Goal: Register for event/course

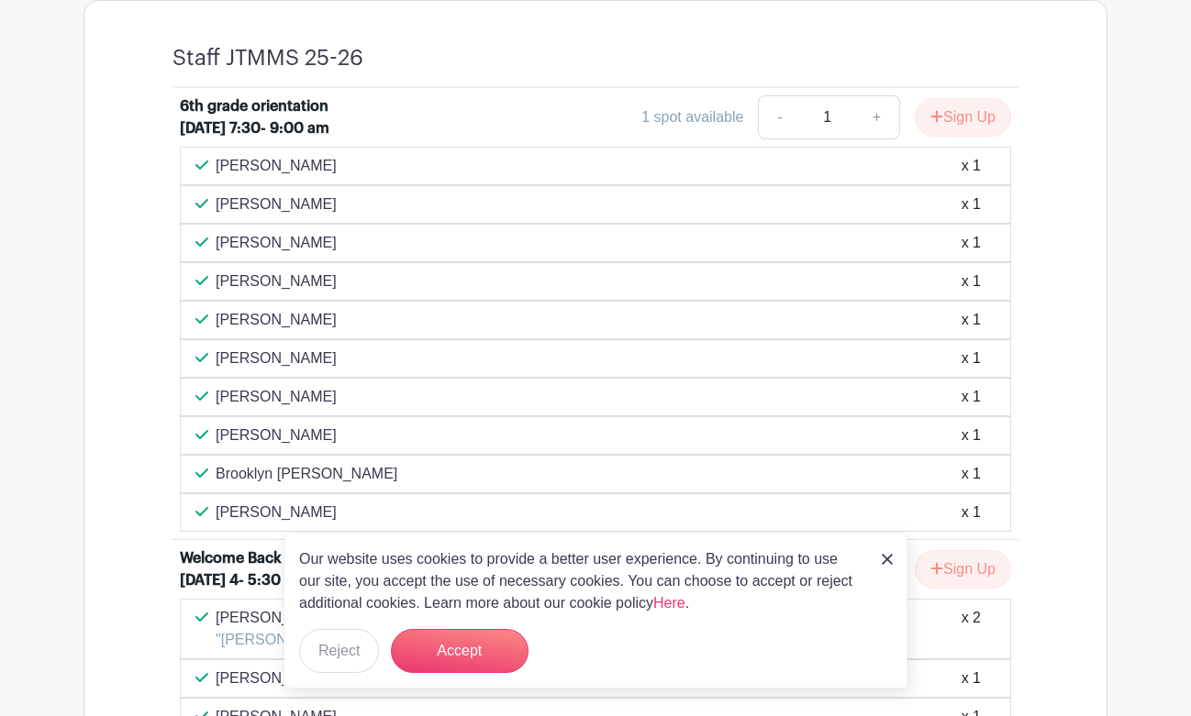
scroll to position [772, 0]
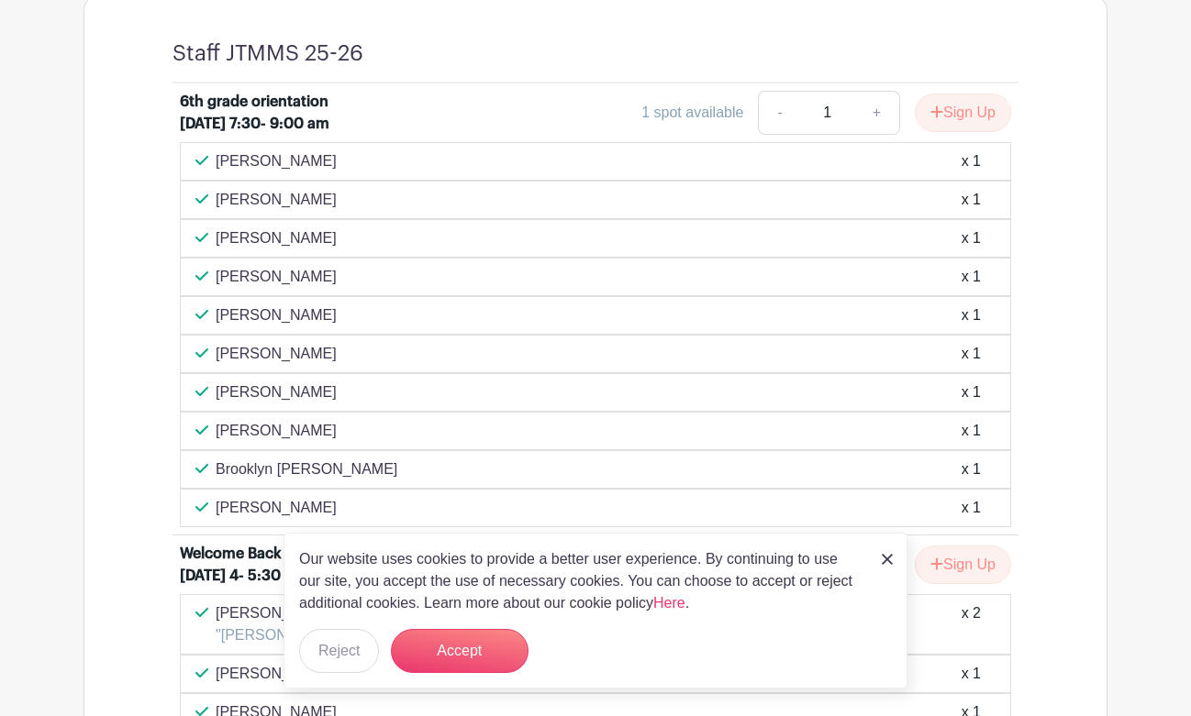
click at [886, 556] on img at bounding box center [887, 559] width 11 height 11
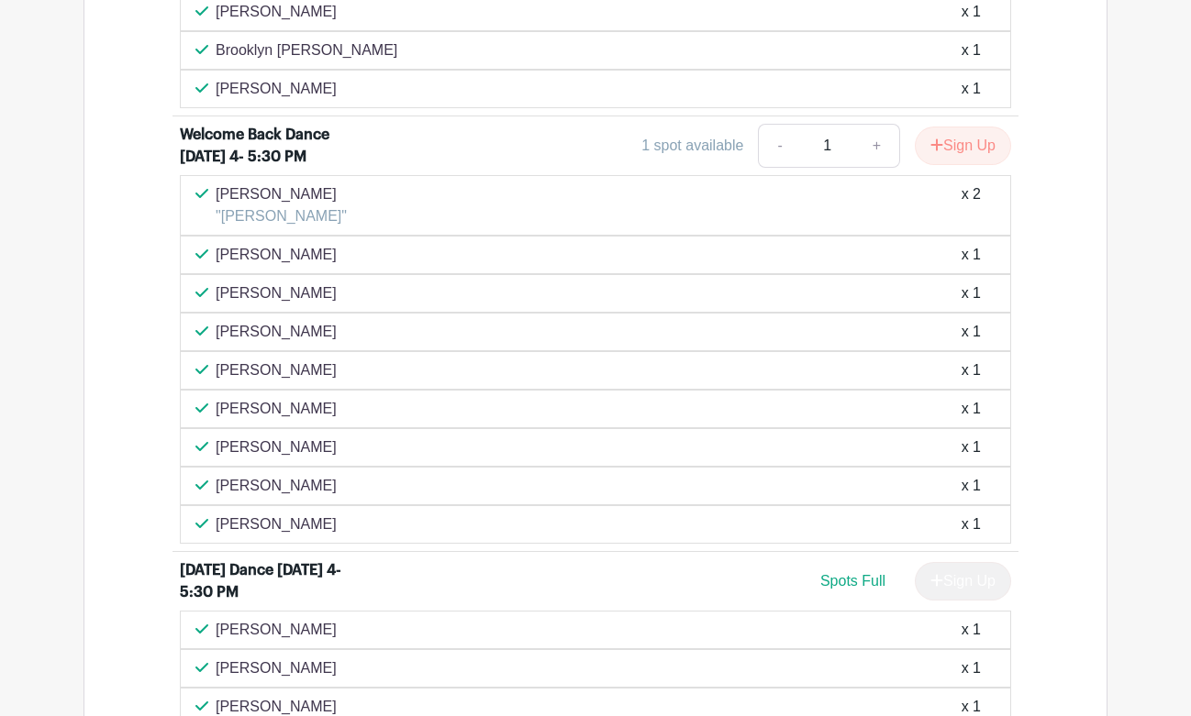
scroll to position [1236, 0]
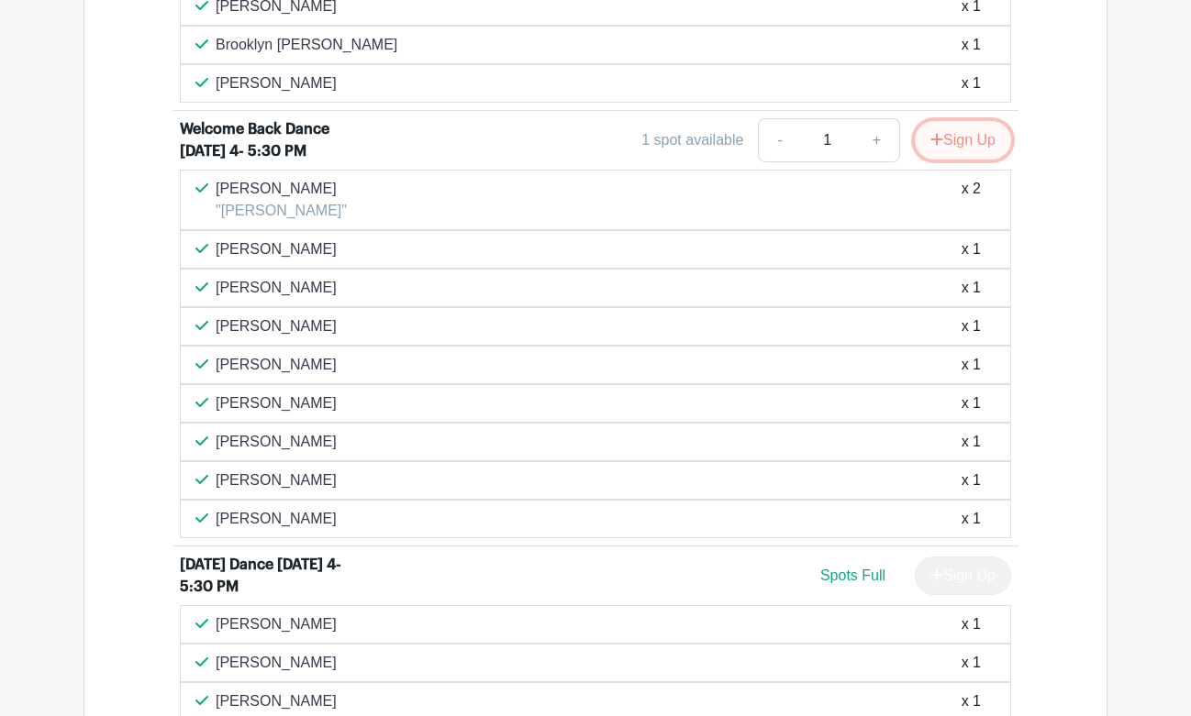
click at [943, 160] on button "Sign Up" at bounding box center [963, 140] width 96 height 39
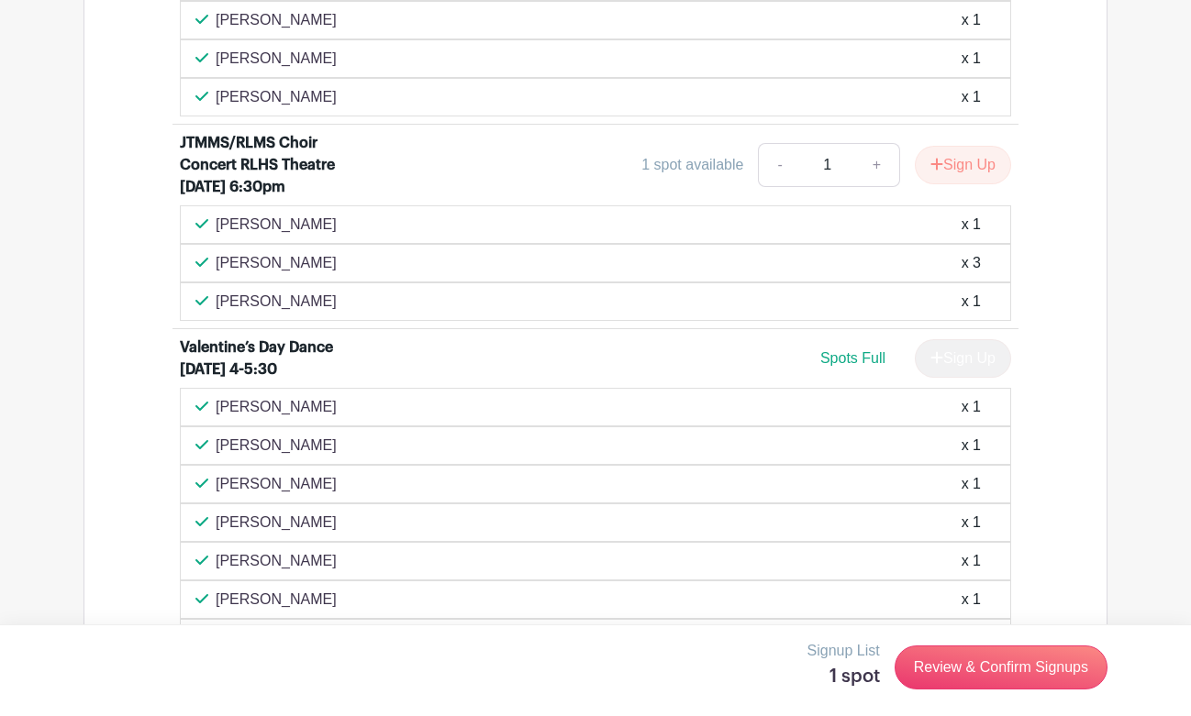
scroll to position [2149, 0]
click at [967, 183] on button "Sign Up" at bounding box center [963, 164] width 96 height 39
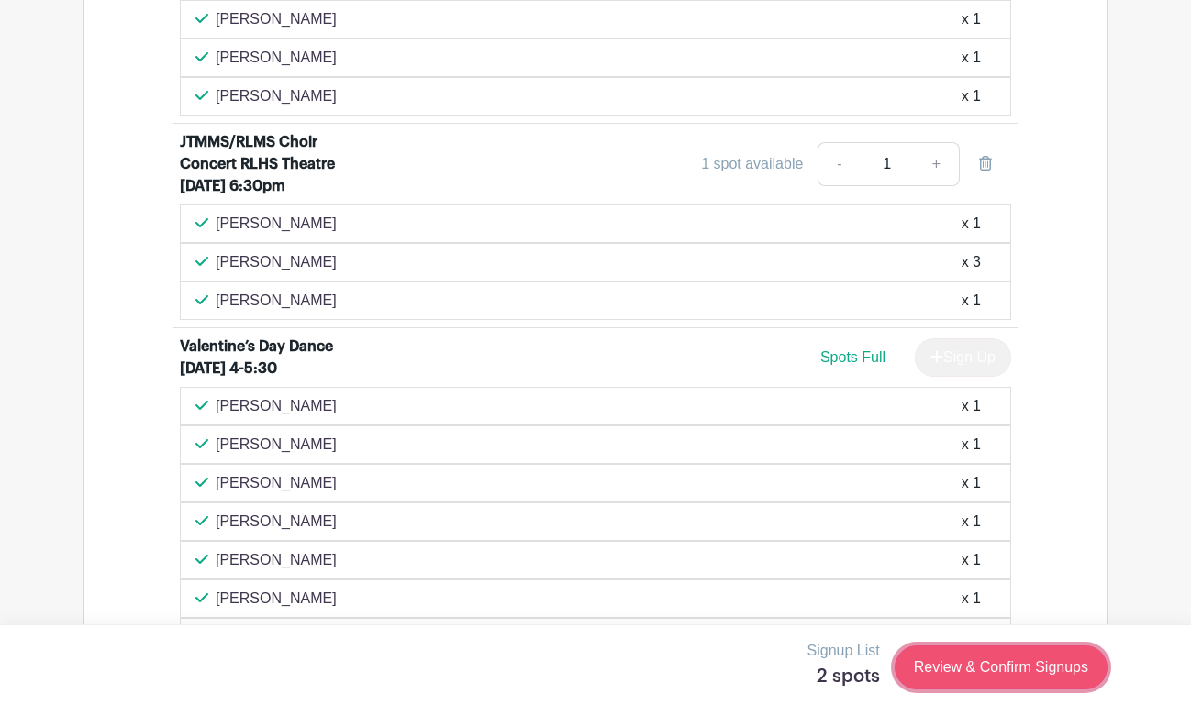
click at [1022, 668] on link "Review & Confirm Signups" at bounding box center [1000, 668] width 213 height 44
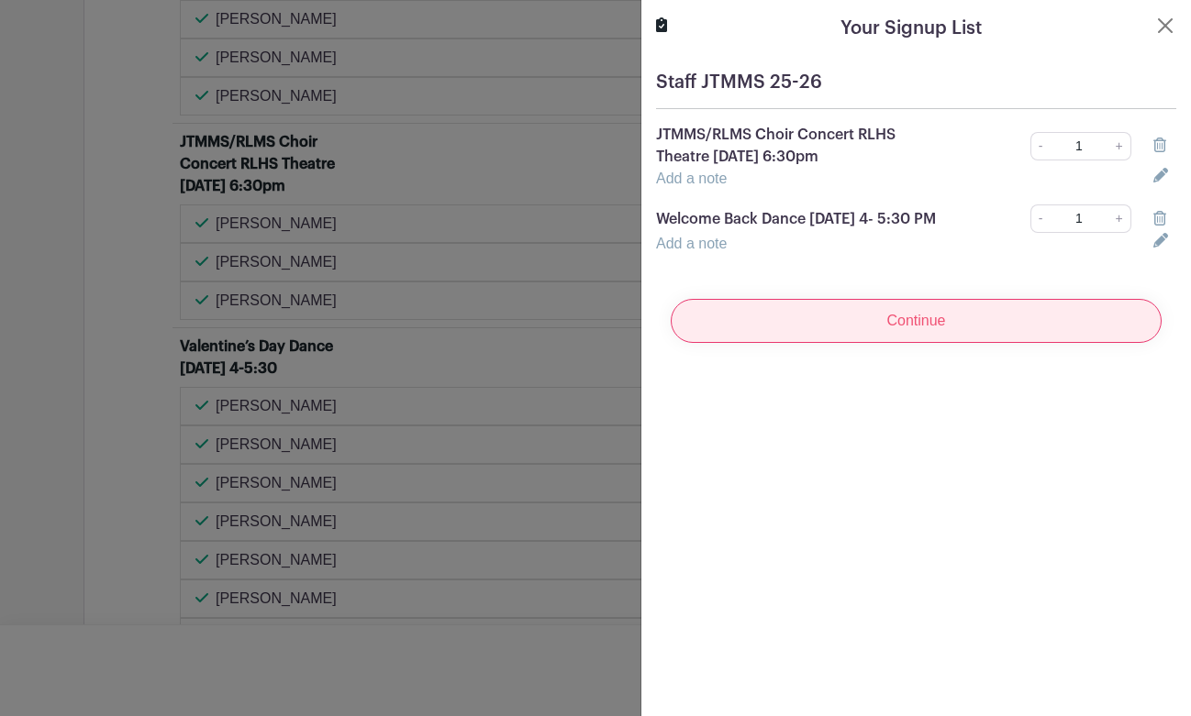
click at [925, 343] on input "Continue" at bounding box center [916, 321] width 491 height 44
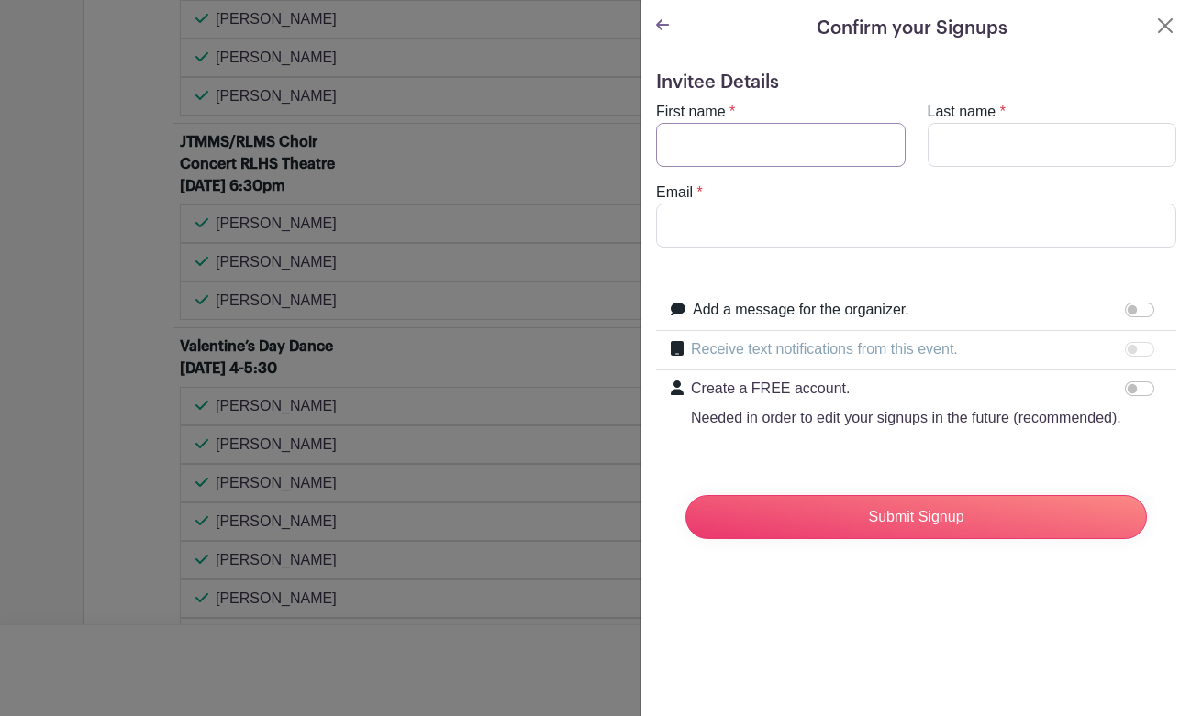
click at [866, 155] on input "First name" at bounding box center [781, 145] width 250 height 44
type input "Lauren"
type input "[PERSON_NAME]"
type input "[EMAIL_ADDRESS][DOMAIN_NAME]"
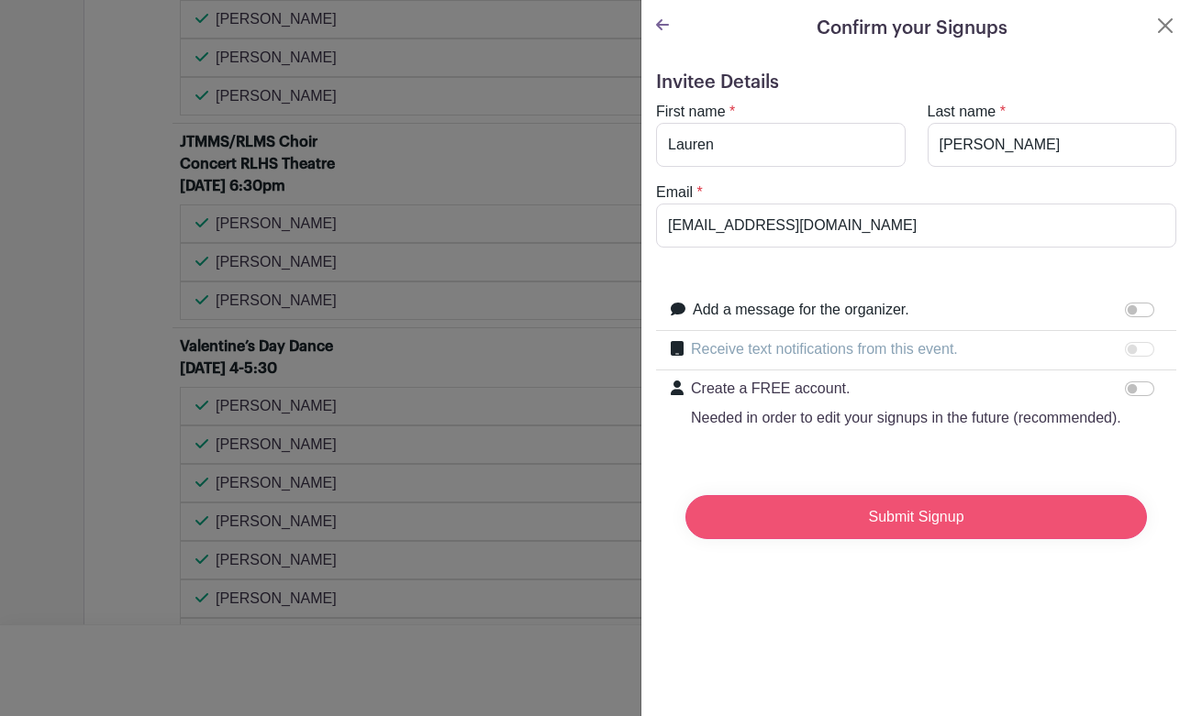
click at [909, 522] on input "Submit Signup" at bounding box center [915, 517] width 461 height 44
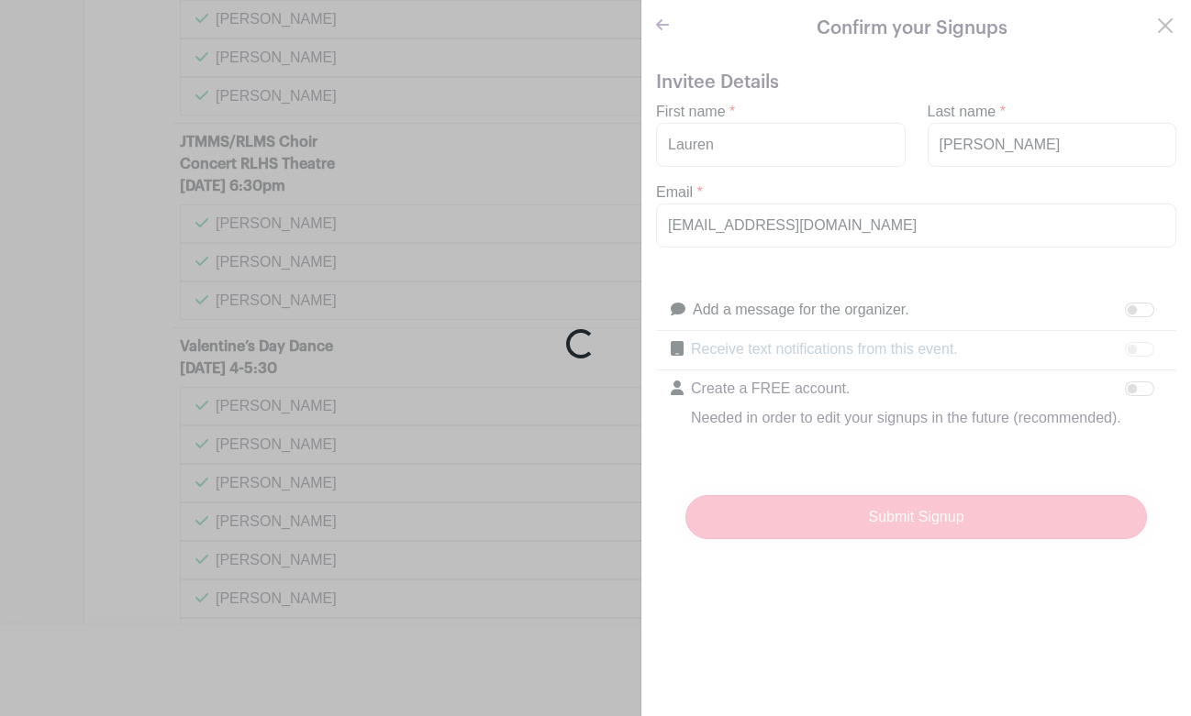
scroll to position [2188, 0]
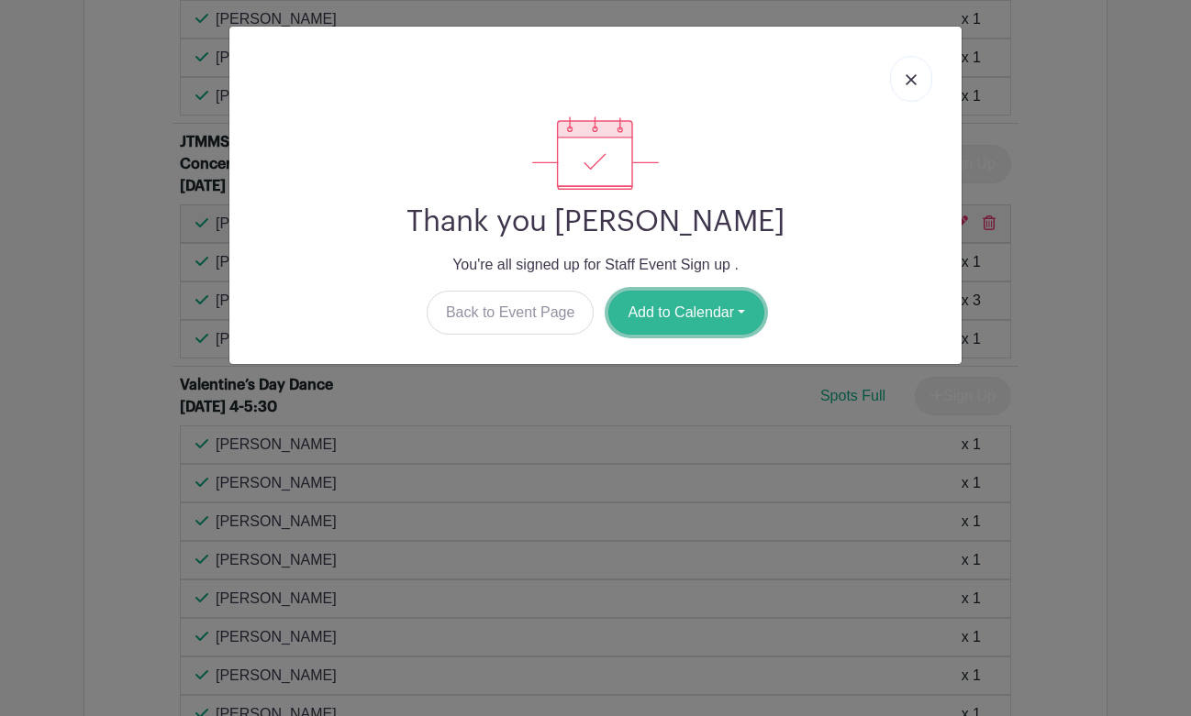
click at [745, 311] on button "Add to Calendar" at bounding box center [686, 313] width 156 height 44
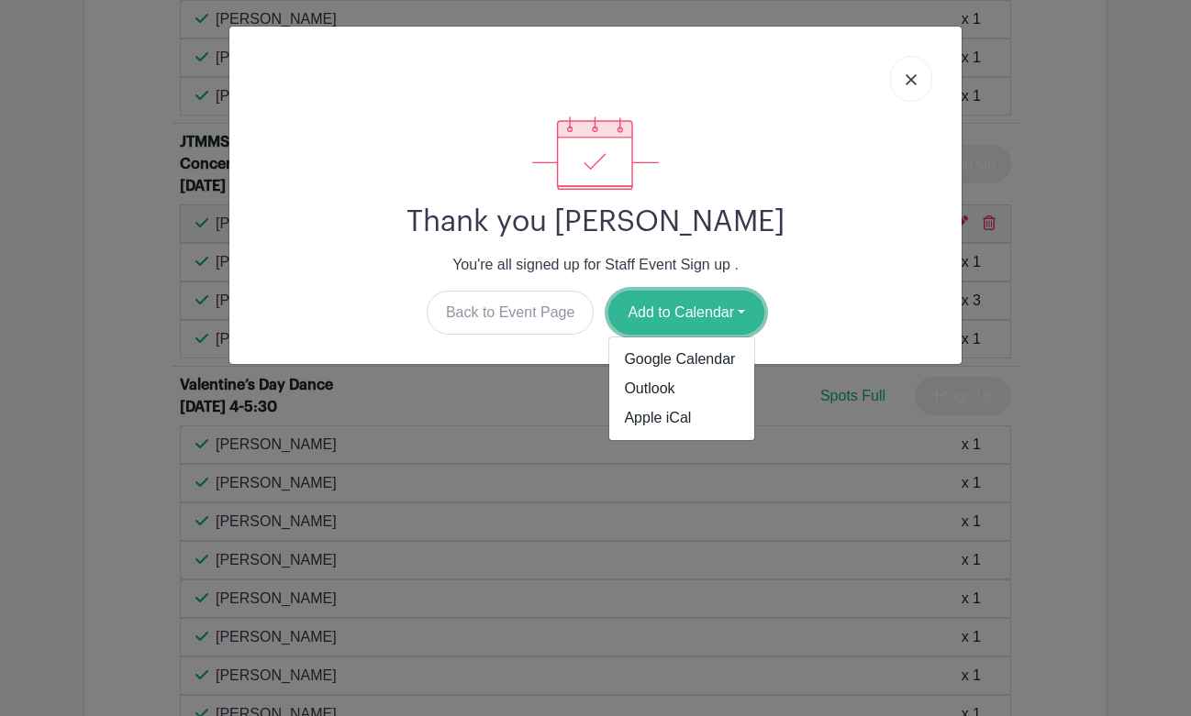
click at [745, 311] on button "Add to Calendar" at bounding box center [686, 313] width 156 height 44
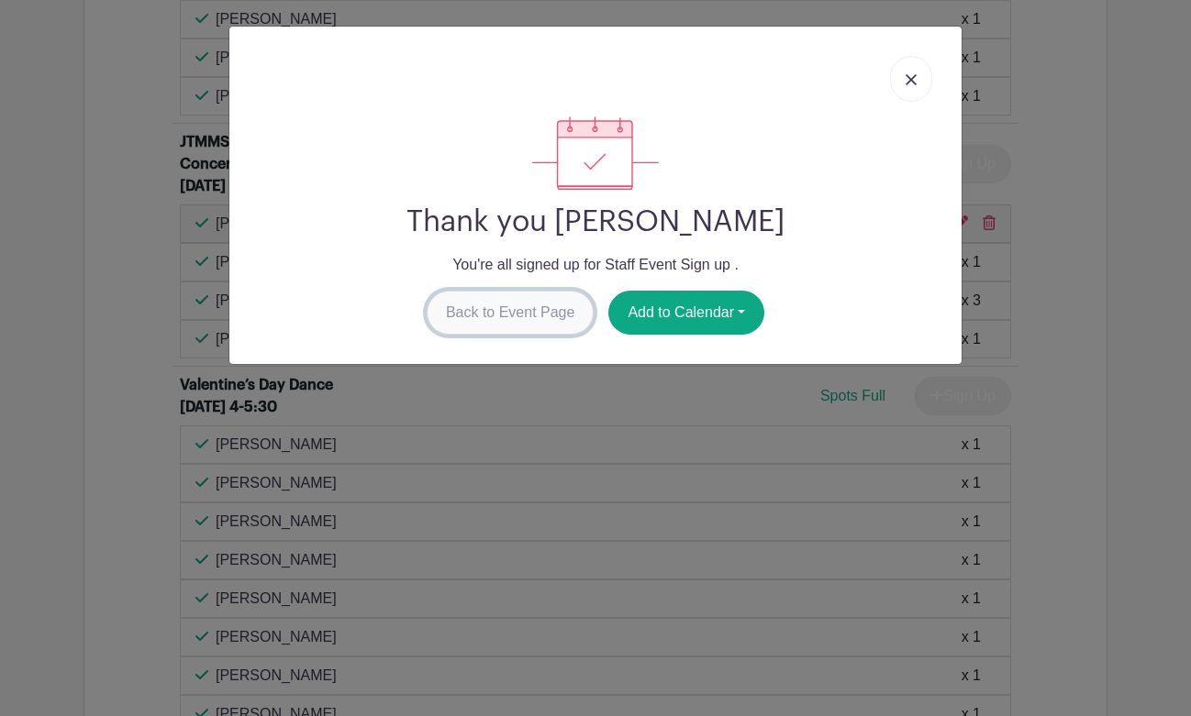
click at [528, 326] on link "Back to Event Page" at bounding box center [511, 313] width 168 height 44
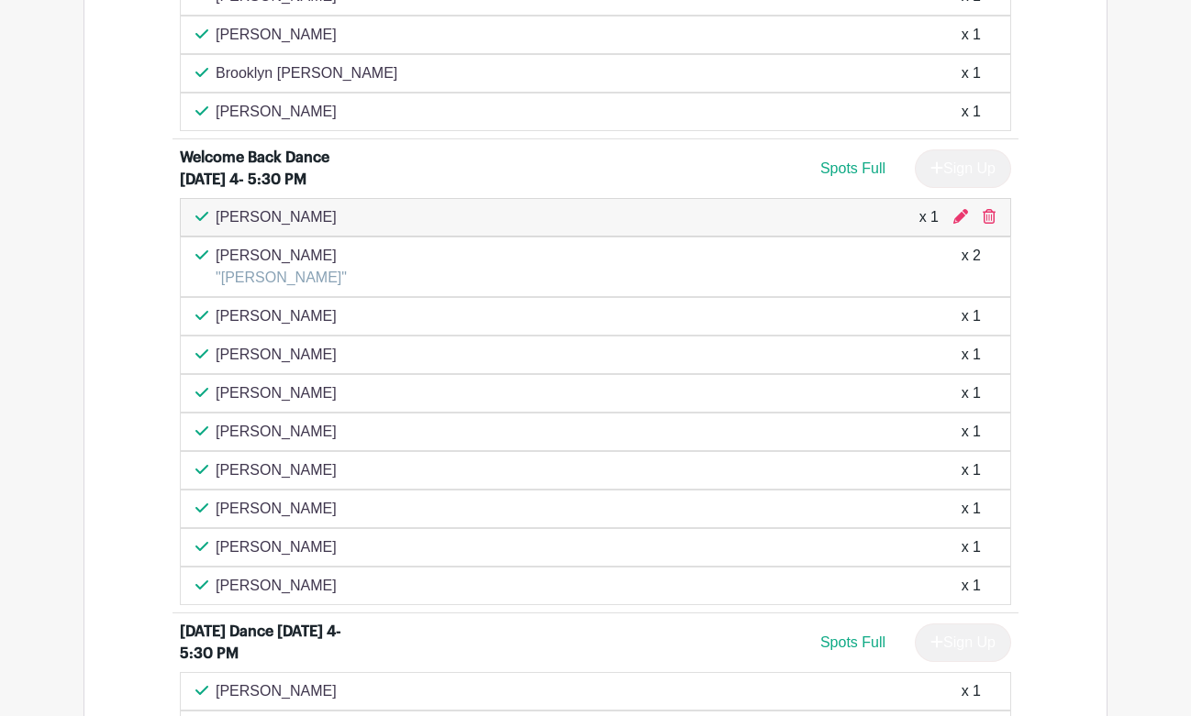
scroll to position [1214, 0]
